Goal: Task Accomplishment & Management: Use online tool/utility

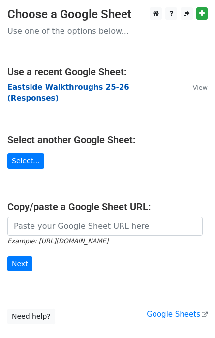
click at [54, 85] on strong "Eastside Walkthroughs 25-26 (Responses)" at bounding box center [68, 93] width 122 height 20
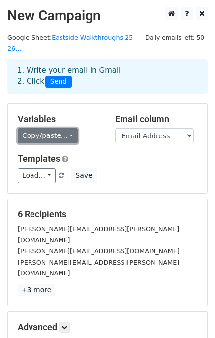
click at [62, 128] on link "Copy/paste..." at bounding box center [48, 135] width 60 height 15
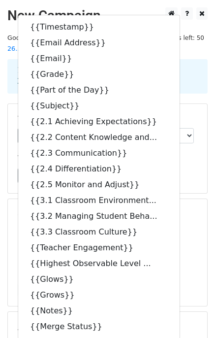
click at [177, 171] on div "Load... Walkthrough Feedback Save" at bounding box center [107, 175] width 194 height 15
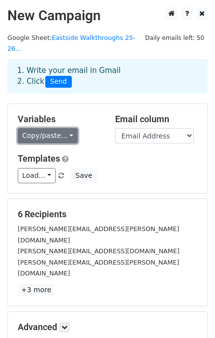
click at [63, 128] on link "Copy/paste..." at bounding box center [48, 135] width 60 height 15
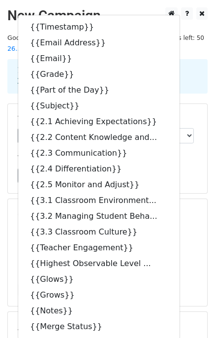
click at [180, 168] on div "Load... Walkthrough Feedback Save" at bounding box center [107, 175] width 194 height 15
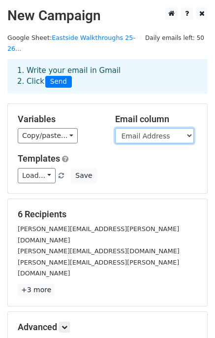
click at [157, 128] on select "Timestamp Email Address Email Grade Part of the Day Subject 2.1 Achieving Expec…" at bounding box center [154, 135] width 79 height 15
select select "Email"
click at [115, 128] on select "Timestamp Email Address Email Grade Part of the Day Subject 2.1 Achieving Expec…" at bounding box center [154, 135] width 79 height 15
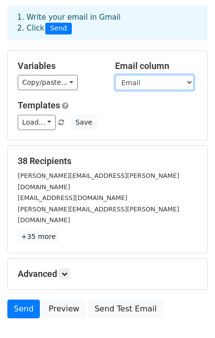
scroll to position [83, 0]
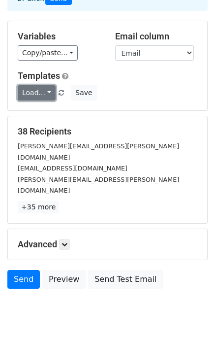
click at [35, 85] on link "Load..." at bounding box center [37, 92] width 38 height 15
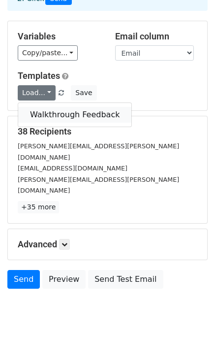
click at [39, 107] on link "Walkthrough Feedback" at bounding box center [74, 115] width 113 height 16
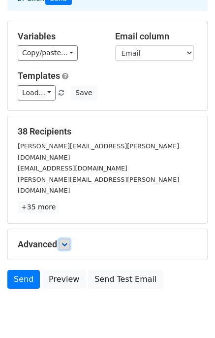
click at [69, 239] on link at bounding box center [64, 244] width 11 height 11
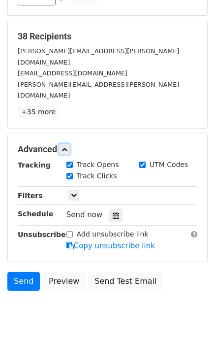
scroll to position [178, 0]
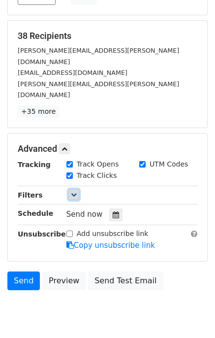
click at [74, 191] on icon at bounding box center [74, 194] width 6 height 6
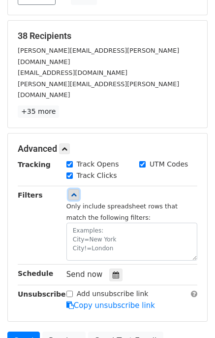
scroll to position [238, 0]
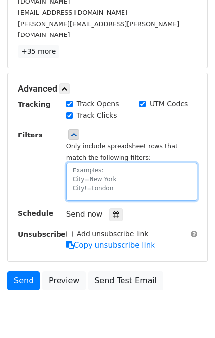
click at [92, 162] on textarea at bounding box center [131, 181] width 131 height 38
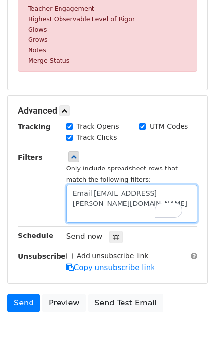
scroll to position [478, 0]
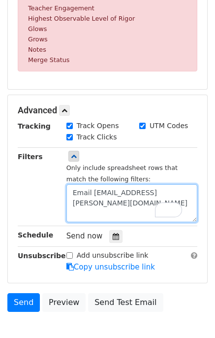
click at [75, 184] on textarea "Email address=janna.richmond@clevelandisd.org" at bounding box center [131, 203] width 131 height 38
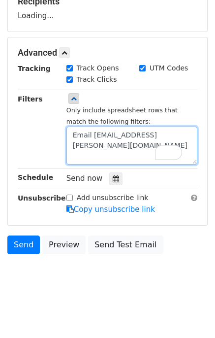
scroll to position [199, 0]
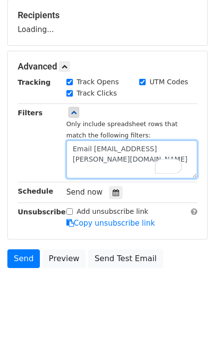
type textarea "Email Address=janna.richmond@clevelandisd.org"
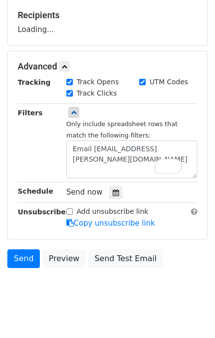
click at [107, 206] on label "Add unsubscribe link" at bounding box center [113, 211] width 72 height 10
click at [73, 208] on input "Add unsubscribe link" at bounding box center [69, 211] width 6 height 6
checkbox input "true"
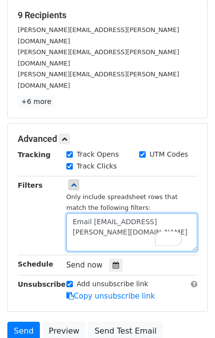
click at [108, 213] on textarea "Email Address=janna.richmond@clevelandisd.org" at bounding box center [131, 232] width 131 height 38
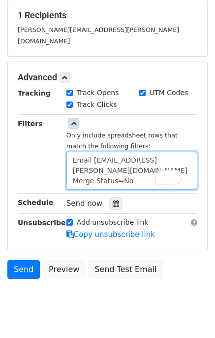
scroll to position [20, 0]
type textarea "Email Address=janna.richmond@clevelandisd.org Merge Status=No"
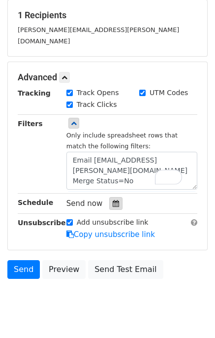
click at [114, 197] on div at bounding box center [115, 203] width 13 height 13
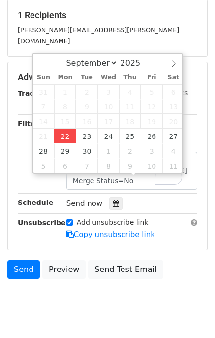
type input "2025-09-22 15:43"
type input "03"
type input "43"
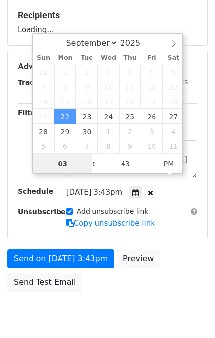
scroll to position [0, 0]
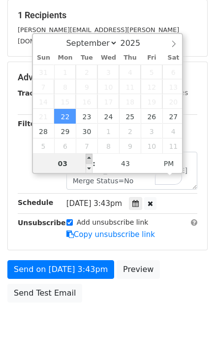
type input "2025-09-22 16:43"
type input "04"
click at [88, 156] on span at bounding box center [89, 159] width 7 height 10
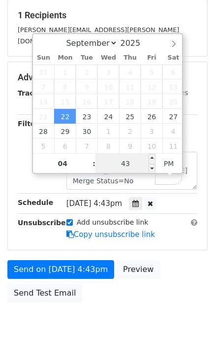
click at [137, 167] on input "43" at bounding box center [125, 164] width 60 height 20
type input "43"
click at [156, 217] on div "Add unsubscribe link Copy unsubscribe link" at bounding box center [132, 228] width 146 height 23
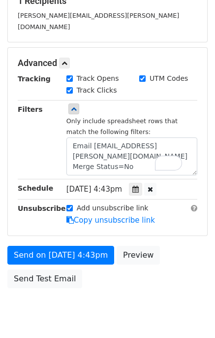
scroll to position [222, 0]
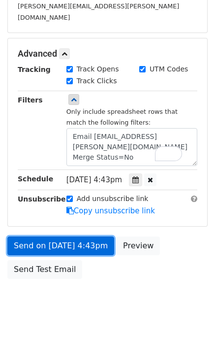
click at [77, 236] on link "Send on Sep 22 at 4:43pm" at bounding box center [60, 245] width 107 height 19
